Goal: Task Accomplishment & Management: Manage account settings

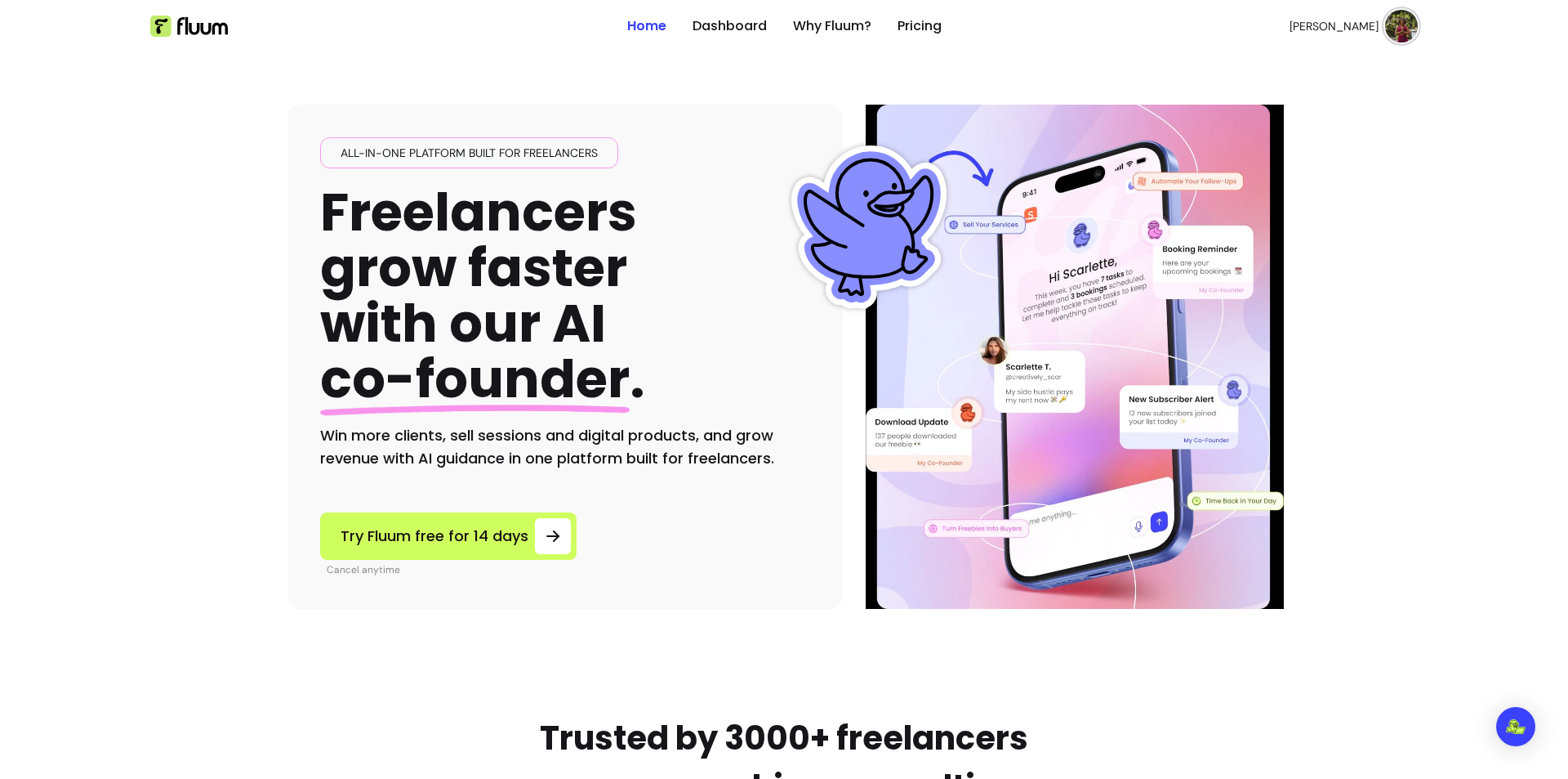
click at [1253, 28] on img at bounding box center [1401, 26] width 32 height 32
click at [1253, 56] on li "Dashboard" at bounding box center [1328, 67] width 151 height 26
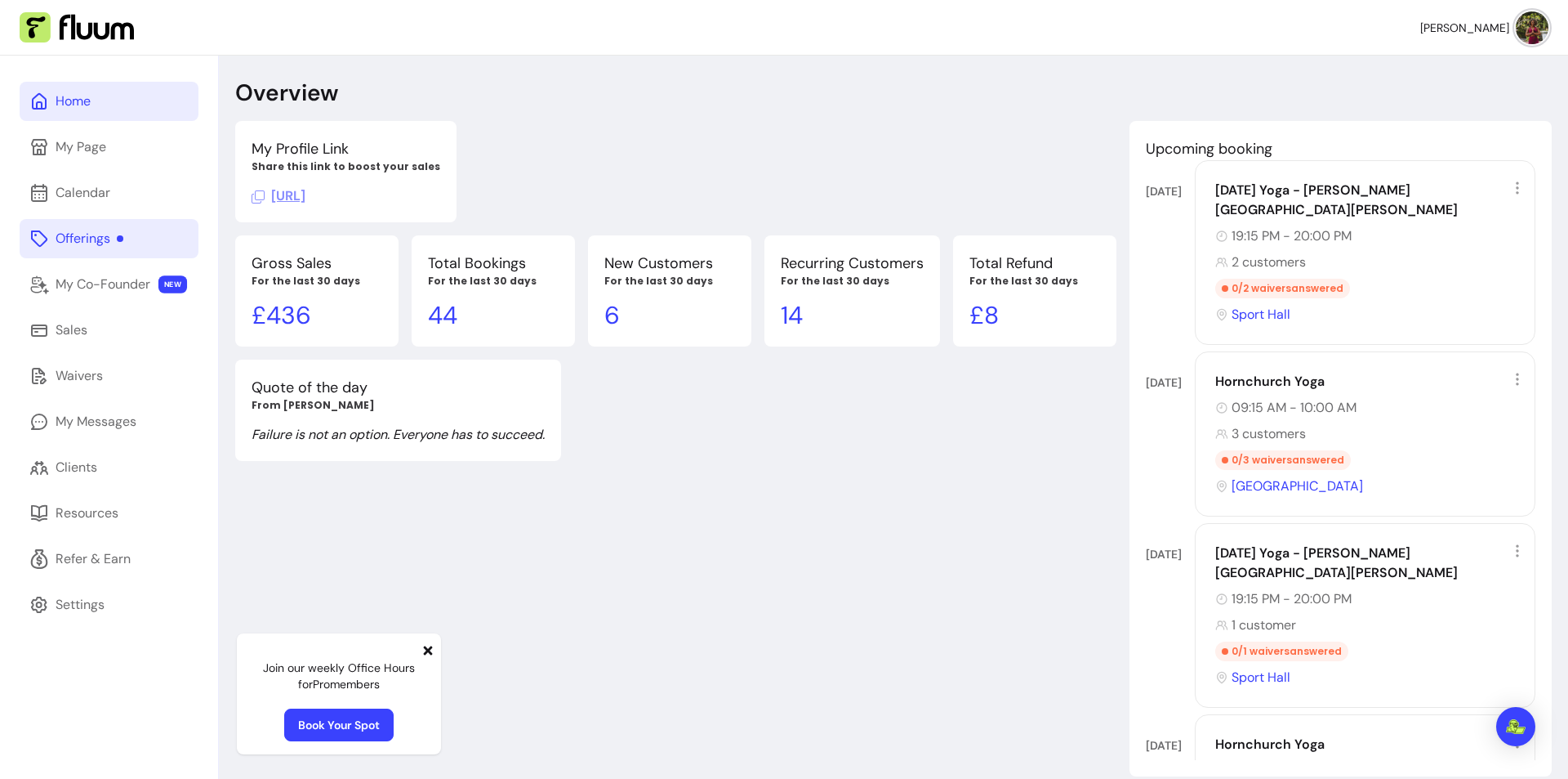
click at [80, 242] on div "Offerings" at bounding box center [89, 238] width 68 height 20
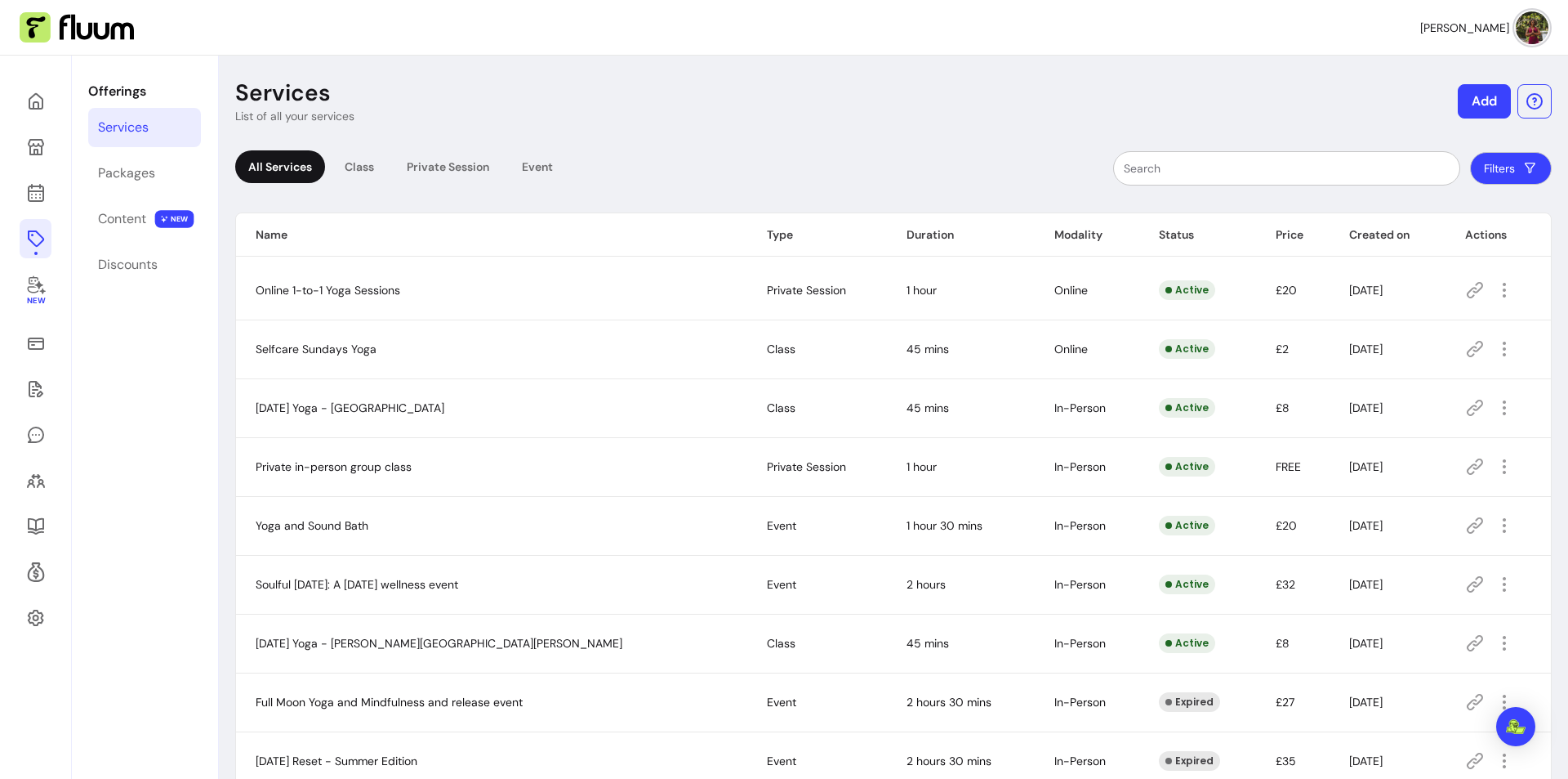
click at [1253, 602] on icon at bounding box center [1475, 643] width 16 height 16
click at [1253, 602] on icon at bounding box center [1475, 644] width 20 height 20
